Goal: Information Seeking & Learning: Learn about a topic

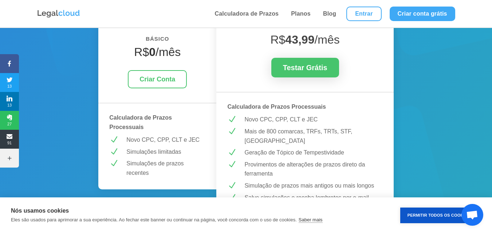
scroll to position [146, 0]
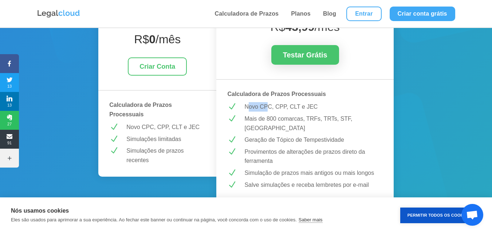
drag, startPoint x: 250, startPoint y: 107, endPoint x: 268, endPoint y: 109, distance: 17.9
click at [268, 109] on p "Novo CPC, CPP, CLT e JEC" at bounding box center [313, 106] width 138 height 9
click at [245, 118] on p "Mais de 800 comarcas, TRFs, TRTs, STF, [GEOGRAPHIC_DATA]" at bounding box center [313, 123] width 138 height 19
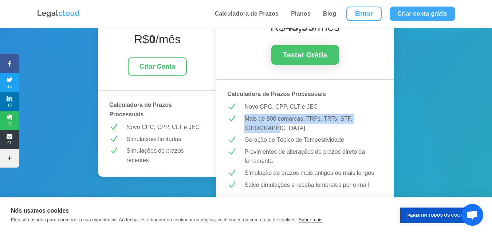
drag, startPoint x: 245, startPoint y: 118, endPoint x: 380, endPoint y: 119, distance: 135.8
click at [380, 119] on p "Mais de 800 comarcas, TRFs, TRTs, STF, [GEOGRAPHIC_DATA]" at bounding box center [313, 123] width 138 height 19
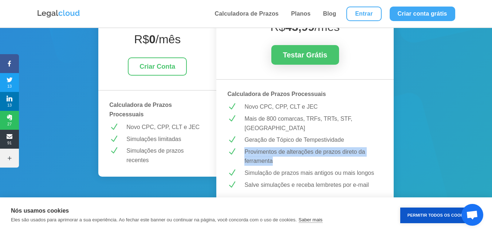
drag, startPoint x: 245, startPoint y: 142, endPoint x: 272, endPoint y: 154, distance: 30.2
click at [272, 154] on p "Provimentos de alterações de prazos direto da ferramenta" at bounding box center [313, 156] width 138 height 19
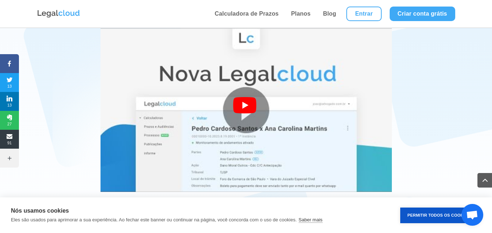
scroll to position [1383, 0]
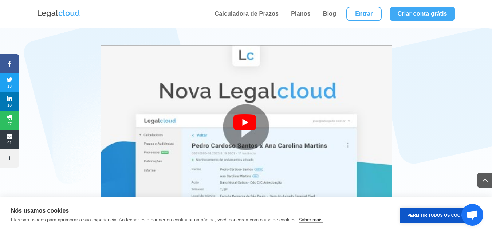
click at [236, 114] on div at bounding box center [246, 127] width 26 height 26
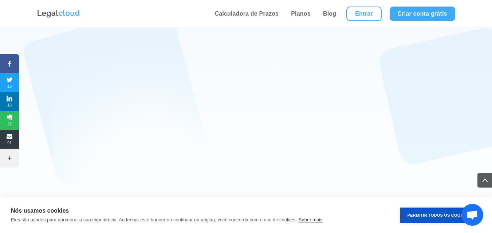
click at [65, 108] on div at bounding box center [246, 127] width 393 height 164
